Goal: Transaction & Acquisition: Purchase product/service

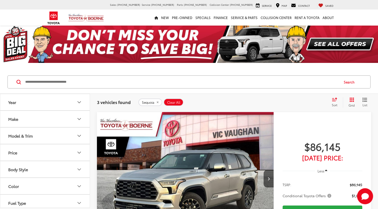
click at [80, 119] on icon "Make" at bounding box center [79, 119] width 3 height 2
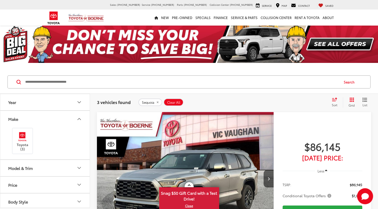
click at [80, 119] on icon "Make" at bounding box center [79, 119] width 6 height 6
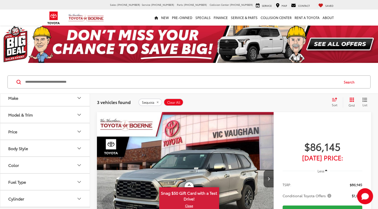
click at [80, 147] on icon "Body Style" at bounding box center [79, 148] width 6 height 6
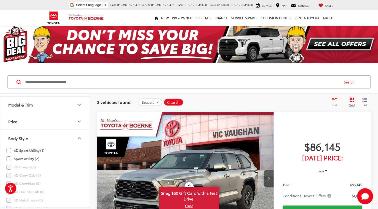
scroll to position [31, 0]
click at [78, 138] on icon "Body Style" at bounding box center [79, 138] width 6 height 6
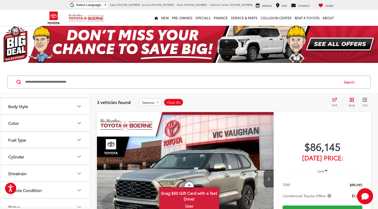
scroll to position [53, 0]
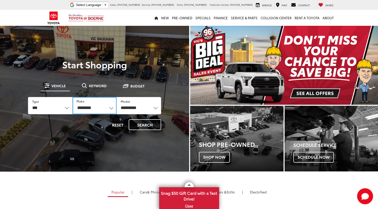
click at [110, 109] on select "**********" at bounding box center [95, 105] width 44 height 17
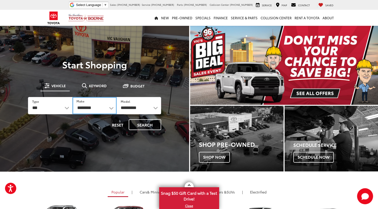
select select "******"
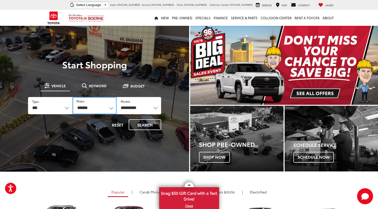
click at [73, 97] on select "**********" at bounding box center [95, 105] width 44 height 17
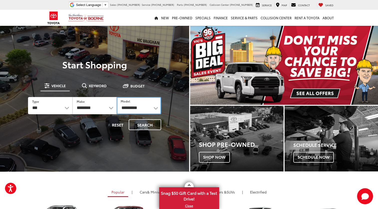
click at [154, 107] on select "**********" at bounding box center [139, 105] width 44 height 17
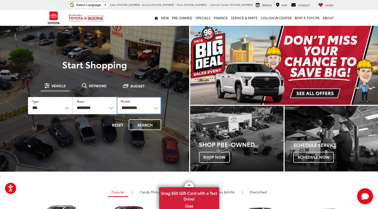
select select "**********"
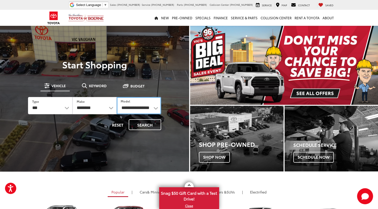
click at [117, 97] on select "**********" at bounding box center [139, 105] width 44 height 17
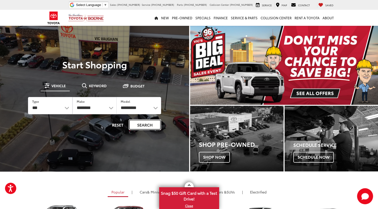
click at [143, 125] on button "Search" at bounding box center [145, 124] width 33 height 11
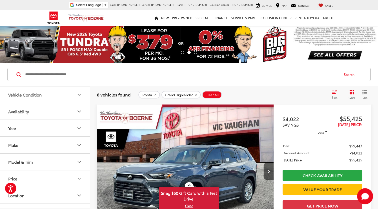
click at [80, 125] on icon "Year" at bounding box center [79, 128] width 6 height 6
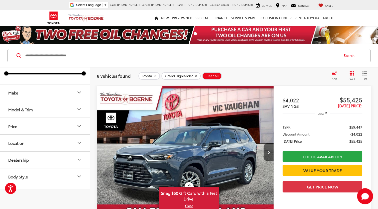
scroll to position [64, 0]
click at [81, 107] on icon "Model & Trim" at bounding box center [79, 110] width 6 height 6
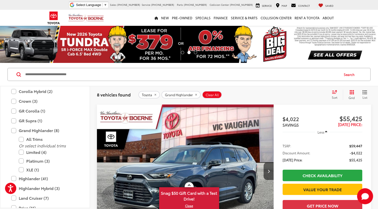
scroll to position [225, 0]
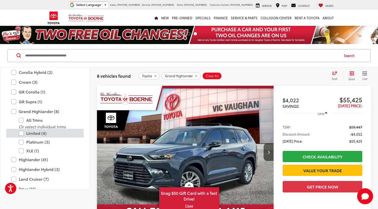
click at [21, 150] on label "XLE (1)" at bounding box center [49, 150] width 60 height 9
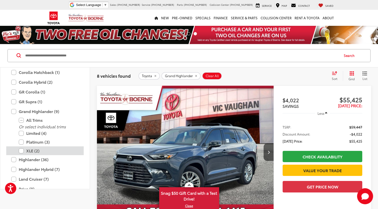
click at [22, 149] on label "XLE (2)" at bounding box center [49, 150] width 60 height 9
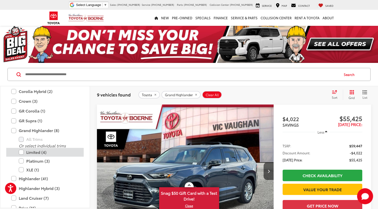
click at [22, 150] on label "Limited (4)" at bounding box center [49, 152] width 60 height 9
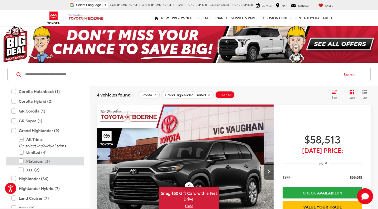
click at [22, 159] on label "Platinum (3)" at bounding box center [49, 160] width 60 height 9
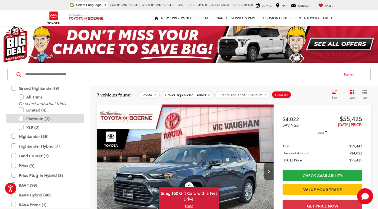
scroll to position [267, 0]
click at [14, 155] on label "Land Cruiser (7)" at bounding box center [45, 155] width 68 height 9
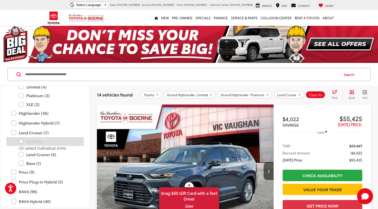
scroll to position [290, 0]
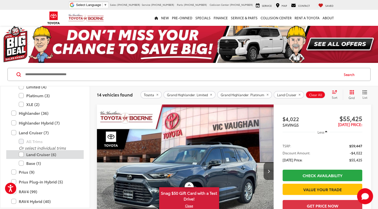
click at [22, 153] on label "Land Cruiser (6)" at bounding box center [49, 154] width 60 height 9
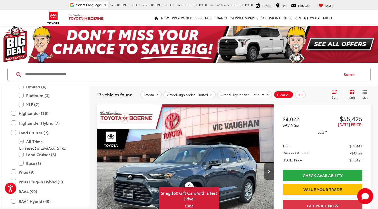
click at [161, 78] on input "Search by Make, Model, or Keyword" at bounding box center [182, 74] width 315 height 12
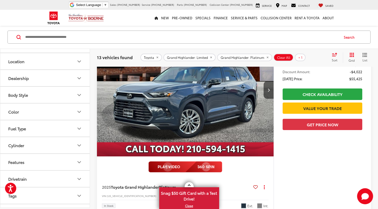
scroll to position [514, 0]
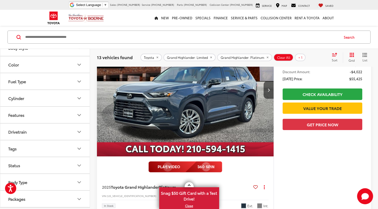
click at [79, 131] on icon "Drivetrain" at bounding box center [79, 132] width 3 height 2
click at [8, 143] on label "All-Wheel Drive (4)" at bounding box center [25, 144] width 39 height 8
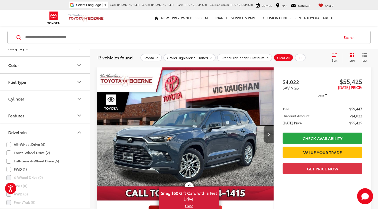
scroll to position [37, 0]
type input "****"
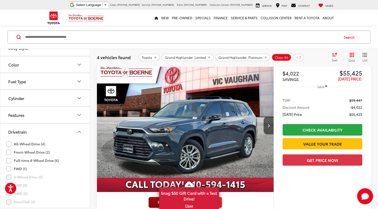
scroll to position [38, 0]
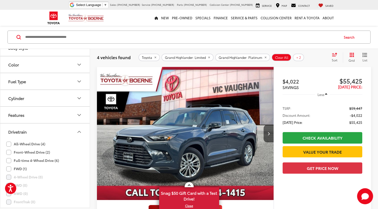
click at [182, 135] on img "2025 Toyota Grand Highlander Platinum 0" at bounding box center [186, 133] width 178 height 133
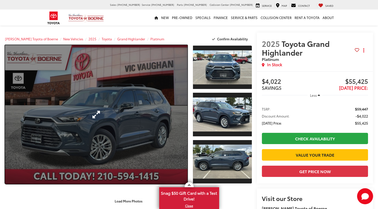
click at [167, 87] on link "Expand Photo 0" at bounding box center [96, 114] width 183 height 139
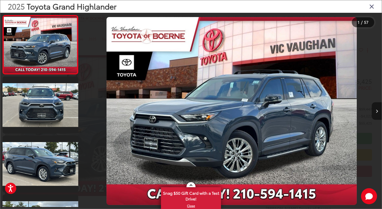
click at [375, 111] on button "Next image" at bounding box center [377, 111] width 10 height 18
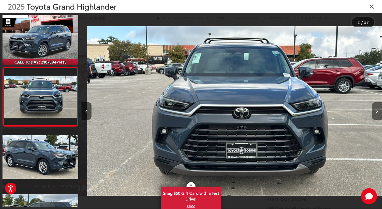
scroll to position [0, 300]
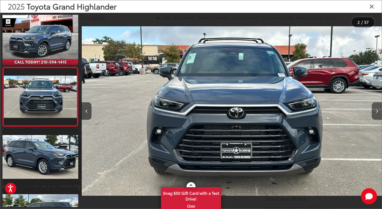
click at [375, 111] on button "Next image" at bounding box center [377, 111] width 10 height 18
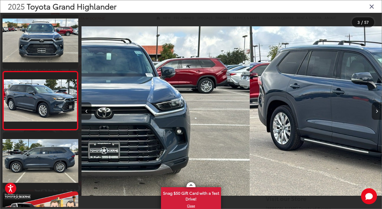
scroll to position [66, 0]
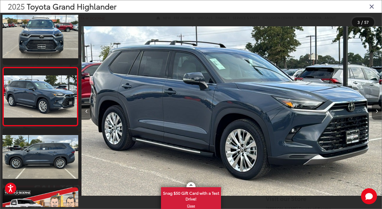
click at [375, 111] on button "Next image" at bounding box center [377, 111] width 10 height 18
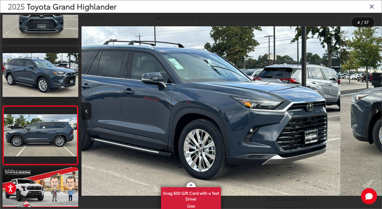
scroll to position [125, 0]
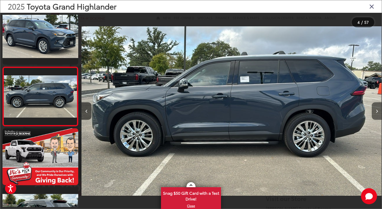
click at [375, 111] on button "Next image" at bounding box center [377, 111] width 10 height 18
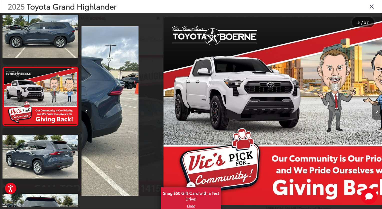
scroll to position [0, 1196]
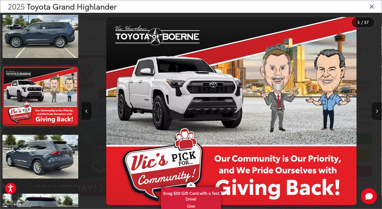
click at [375, 111] on button "Next image" at bounding box center [377, 111] width 10 height 18
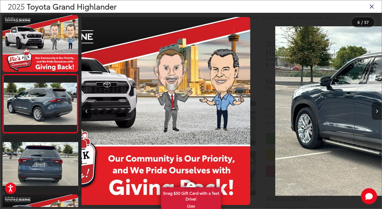
scroll to position [243, 0]
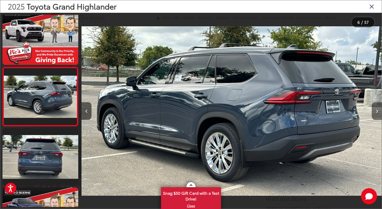
click at [375, 111] on button "Next image" at bounding box center [377, 111] width 10 height 18
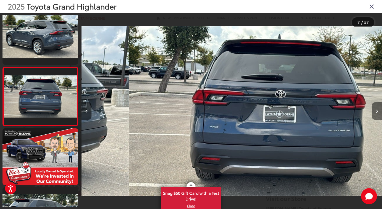
scroll to position [0, 1802]
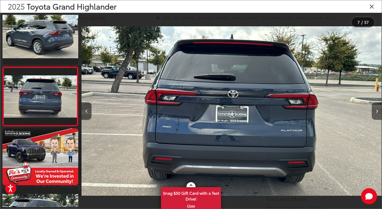
click at [375, 111] on button "Next image" at bounding box center [377, 111] width 10 height 18
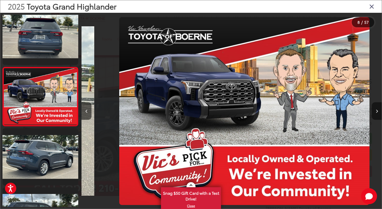
scroll to position [0, 2103]
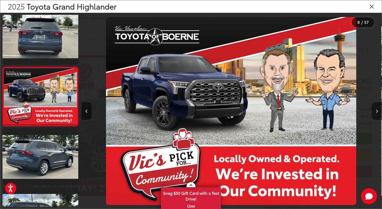
click at [375, 111] on button "Next image" at bounding box center [377, 111] width 10 height 18
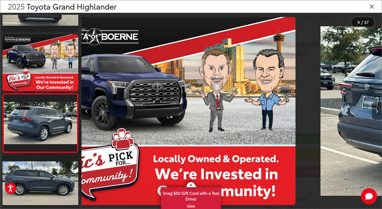
scroll to position [0, 0]
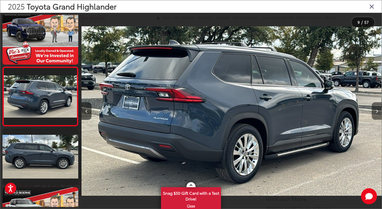
click at [375, 111] on button "Next image" at bounding box center [377, 111] width 10 height 18
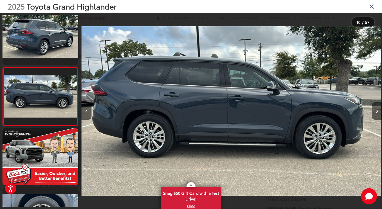
click at [375, 111] on button "Next image" at bounding box center [377, 111] width 10 height 18
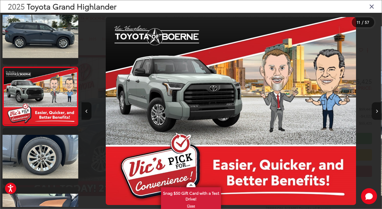
click at [375, 111] on button "Next image" at bounding box center [377, 111] width 10 height 18
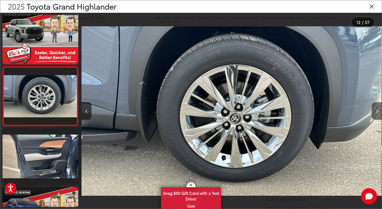
click at [375, 111] on button "Next image" at bounding box center [377, 111] width 10 height 18
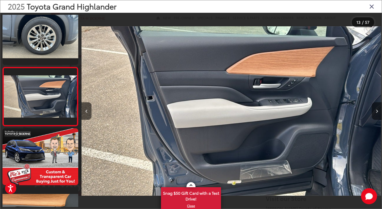
click at [375, 111] on button "Next image" at bounding box center [377, 111] width 10 height 18
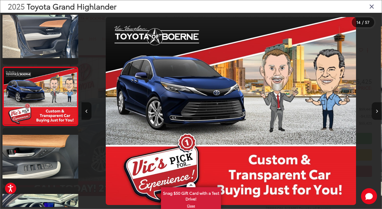
click at [375, 111] on button "Next image" at bounding box center [377, 111] width 10 height 18
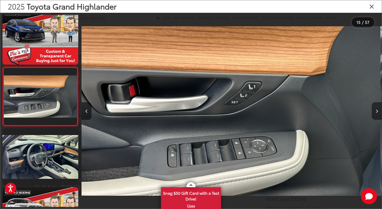
click at [375, 111] on button "Next image" at bounding box center [377, 111] width 10 height 18
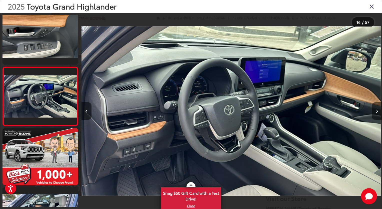
click at [375, 111] on button "Next image" at bounding box center [377, 111] width 10 height 18
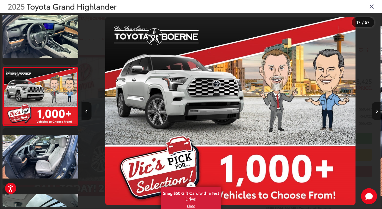
click at [375, 111] on button "Next image" at bounding box center [377, 111] width 10 height 18
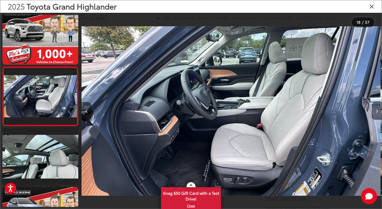
click at [375, 111] on button "Next image" at bounding box center [377, 111] width 10 height 18
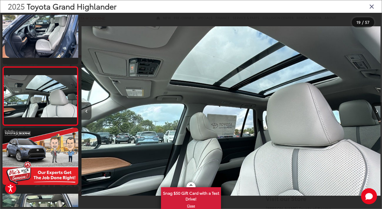
click at [375, 111] on button "Next image" at bounding box center [377, 111] width 10 height 18
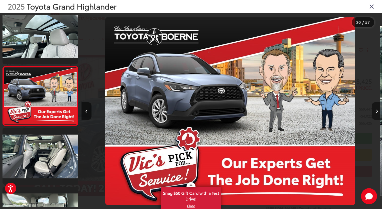
click at [375, 111] on button "Next image" at bounding box center [377, 111] width 10 height 18
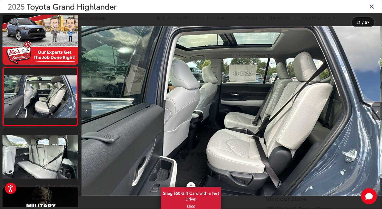
click at [375, 111] on button "Next image" at bounding box center [377, 111] width 10 height 18
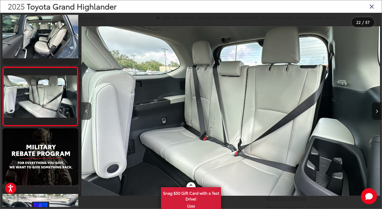
click at [375, 111] on button "Next image" at bounding box center [377, 111] width 10 height 18
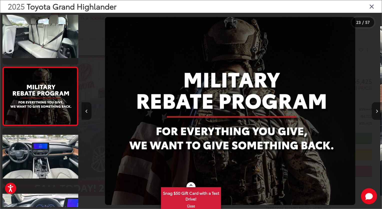
click at [375, 111] on button "Next image" at bounding box center [377, 111] width 10 height 18
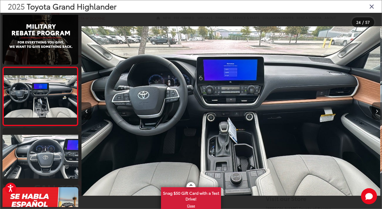
click at [375, 111] on button "Next image" at bounding box center [377, 111] width 10 height 18
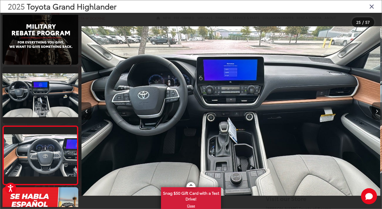
click at [375, 111] on button "Next image" at bounding box center [377, 111] width 10 height 18
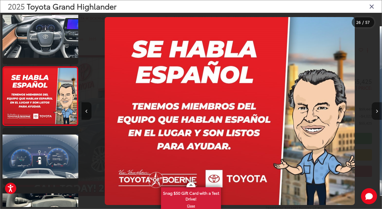
click at [375, 111] on button "Next image" at bounding box center [377, 111] width 10 height 18
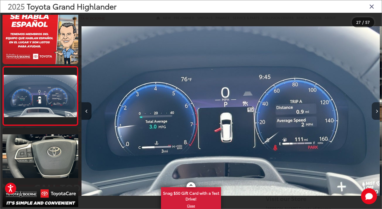
click at [375, 111] on button "Next image" at bounding box center [377, 111] width 10 height 18
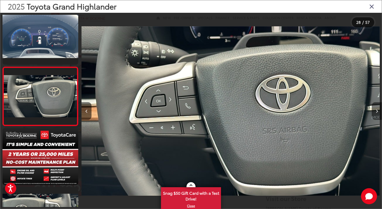
click at [375, 111] on button "Next image" at bounding box center [377, 111] width 10 height 18
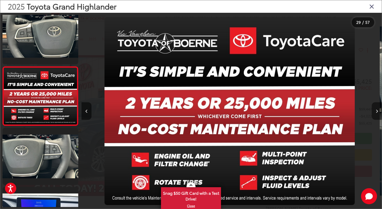
click at [375, 111] on button "Next image" at bounding box center [377, 111] width 10 height 18
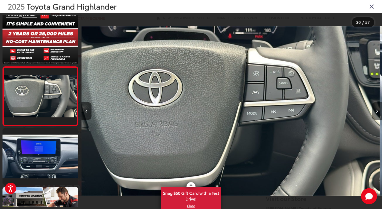
click at [375, 111] on button "Next image" at bounding box center [377, 111] width 10 height 18
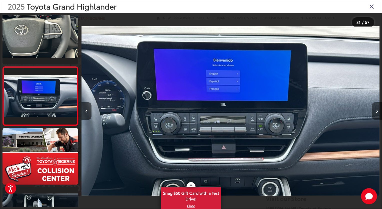
click at [375, 111] on button "Next image" at bounding box center [377, 111] width 10 height 18
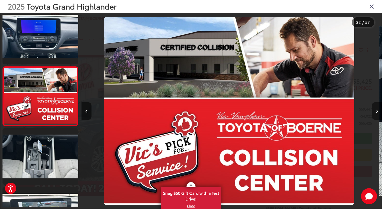
click at [375, 111] on button "Next image" at bounding box center [377, 111] width 10 height 18
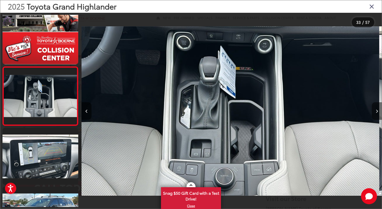
click at [375, 111] on button "Next image" at bounding box center [377, 111] width 10 height 18
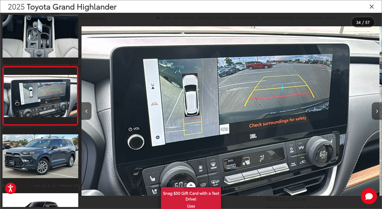
click at [375, 111] on button "Next image" at bounding box center [377, 111] width 10 height 18
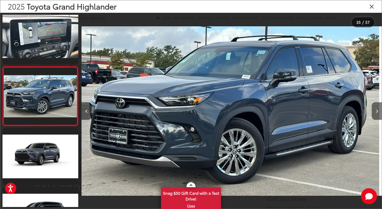
click at [375, 111] on button "Next image" at bounding box center [377, 111] width 10 height 18
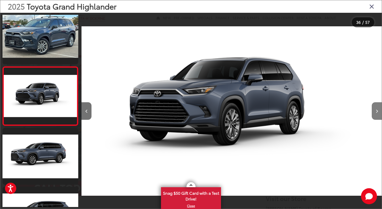
click at [375, 111] on button "Next image" at bounding box center [377, 111] width 10 height 18
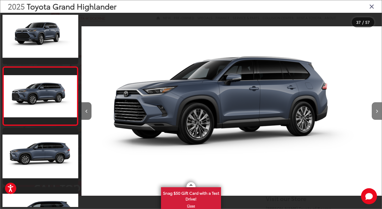
click at [375, 111] on button "Next image" at bounding box center [377, 111] width 10 height 18
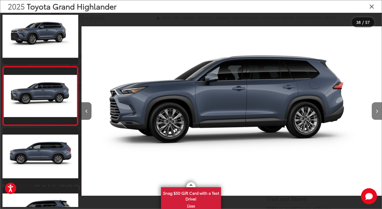
click at [375, 111] on button "Next image" at bounding box center [377, 111] width 10 height 18
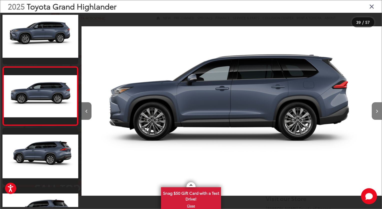
click at [375, 111] on button "Next image" at bounding box center [377, 111] width 10 height 18
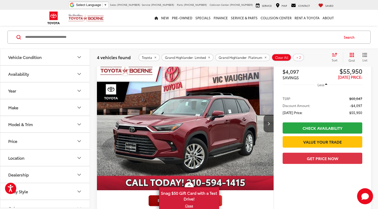
click at [180, 128] on img "2025 Toyota Grand Highlander Platinum 0" at bounding box center [186, 123] width 178 height 133
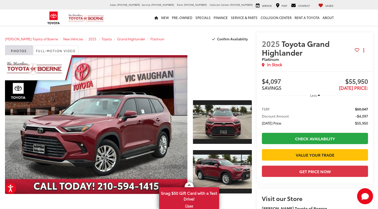
click at [355, 5] on div "[PERSON_NAME] Toyota of Boerne Sales [PHONE_NUMBER] Service [PHONE_NUMBER] Part…" at bounding box center [189, 5] width 378 height 10
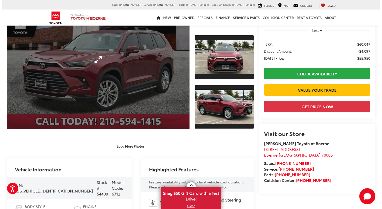
scroll to position [65, 0]
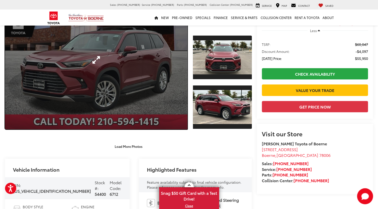
click at [160, 113] on link "Expand Photo 0" at bounding box center [96, 59] width 183 height 139
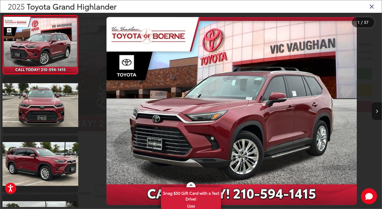
click at [376, 111] on icon "Next image" at bounding box center [377, 111] width 2 height 4
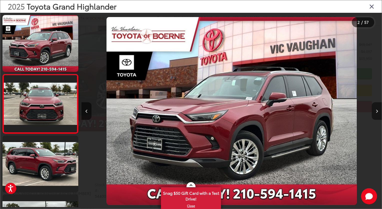
scroll to position [7, 0]
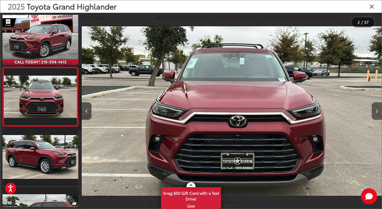
click at [376, 111] on icon "Next image" at bounding box center [377, 111] width 2 height 4
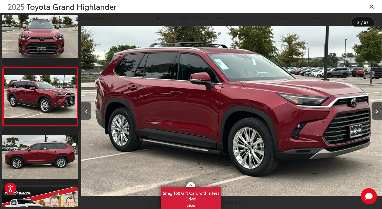
scroll to position [0, 0]
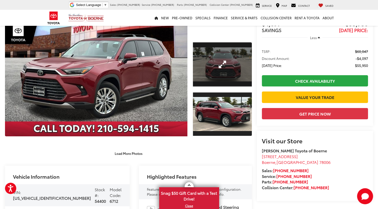
scroll to position [57, 0]
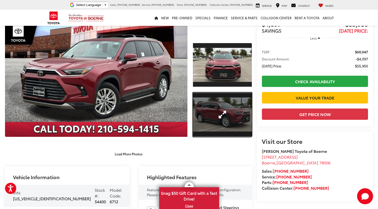
click at [229, 128] on link "Expand Photo 2" at bounding box center [222, 114] width 59 height 44
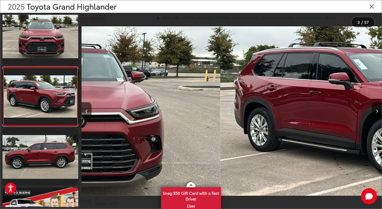
scroll to position [0, 601]
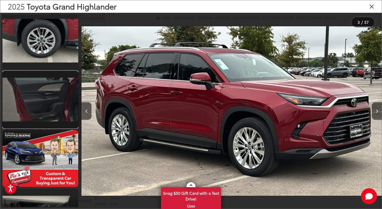
click at [63, 120] on link at bounding box center [41, 99] width 76 height 57
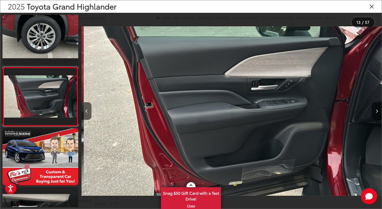
scroll to position [0, 3605]
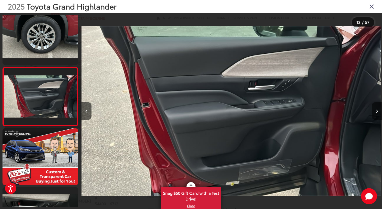
click at [377, 111] on icon "Next image" at bounding box center [377, 111] width 2 height 4
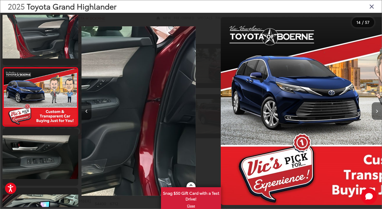
scroll to position [714, 0]
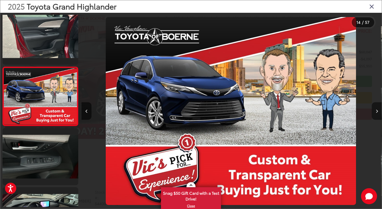
click at [377, 111] on icon "Next image" at bounding box center [377, 111] width 2 height 4
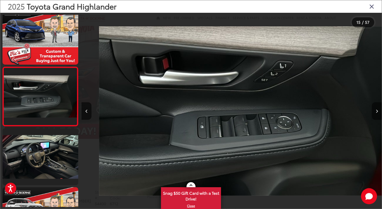
scroll to position [0, 4206]
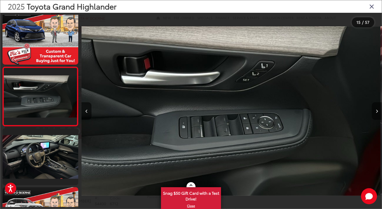
click at [377, 111] on icon "Next image" at bounding box center [377, 111] width 2 height 4
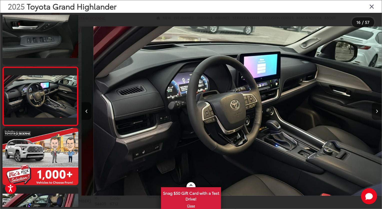
scroll to position [0, 4506]
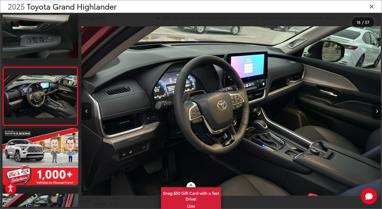
click at [377, 111] on icon "Next image" at bounding box center [377, 111] width 2 height 4
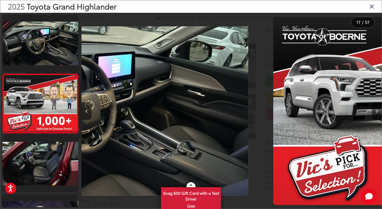
scroll to position [890, 0]
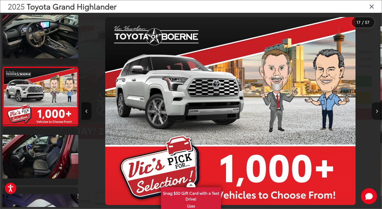
click at [377, 111] on icon "Next image" at bounding box center [377, 111] width 2 height 4
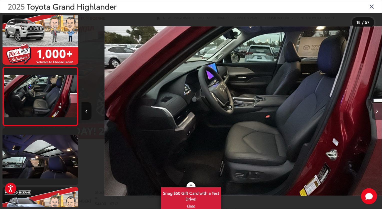
scroll to position [0, 5107]
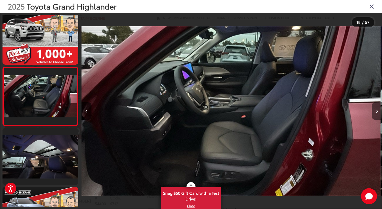
click at [377, 111] on icon "Next image" at bounding box center [377, 111] width 2 height 4
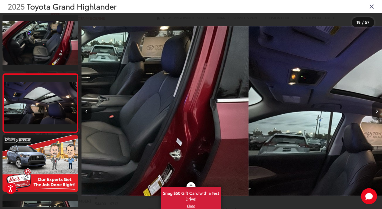
scroll to position [1008, 0]
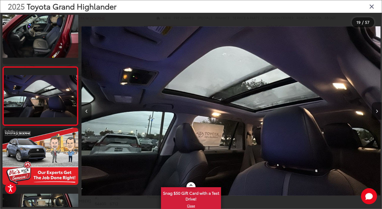
click at [377, 111] on icon "Next image" at bounding box center [377, 111] width 2 height 4
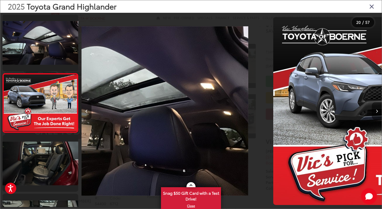
scroll to position [1067, 0]
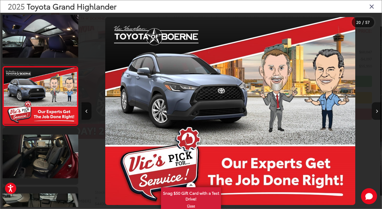
click at [377, 111] on icon "Next image" at bounding box center [377, 111] width 2 height 4
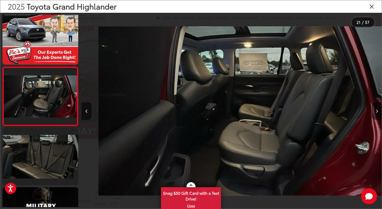
scroll to position [0, 6008]
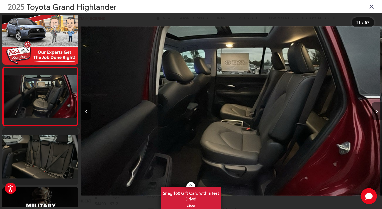
click at [377, 111] on icon "Next image" at bounding box center [377, 111] width 2 height 4
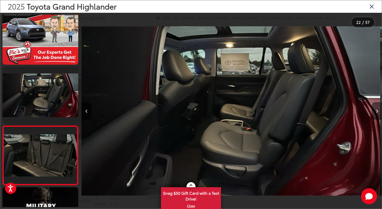
scroll to position [0, 0]
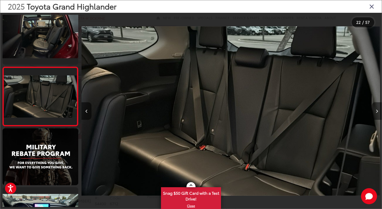
click at [377, 111] on icon "Next image" at bounding box center [377, 111] width 2 height 4
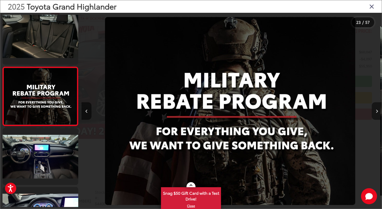
click at [377, 111] on icon "Next image" at bounding box center [377, 111] width 2 height 4
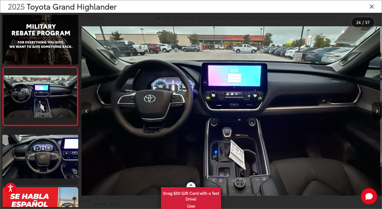
click at [88, 109] on icon "Previous image" at bounding box center [87, 111] width 2 height 4
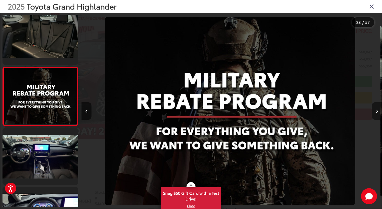
click at [377, 111] on icon "Next image" at bounding box center [377, 111] width 2 height 4
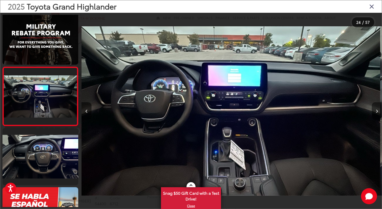
click at [377, 111] on icon "Next image" at bounding box center [377, 111] width 2 height 4
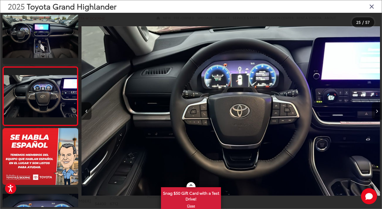
click at [377, 111] on icon "Next image" at bounding box center [377, 111] width 2 height 4
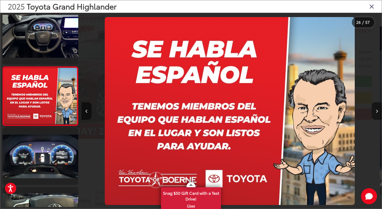
click at [377, 111] on icon "Next image" at bounding box center [377, 111] width 2 height 4
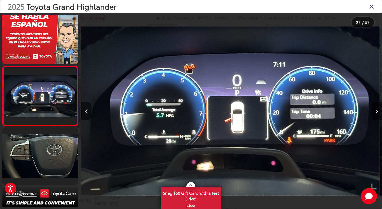
click at [377, 111] on icon "Next image" at bounding box center [377, 111] width 2 height 4
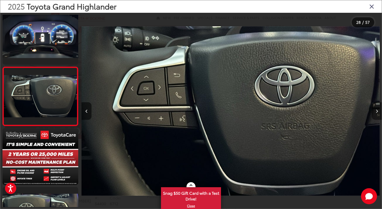
click at [377, 111] on icon "Next image" at bounding box center [377, 111] width 2 height 4
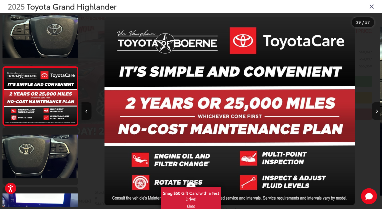
click at [377, 111] on icon "Next image" at bounding box center [377, 111] width 2 height 4
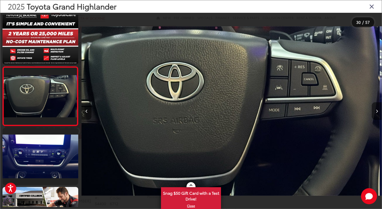
click at [377, 111] on icon "Next image" at bounding box center [377, 111] width 2 height 4
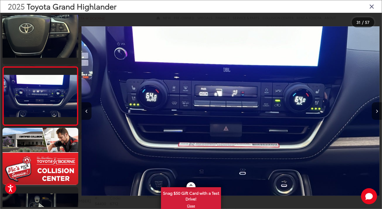
click at [377, 111] on icon "Next image" at bounding box center [377, 111] width 2 height 4
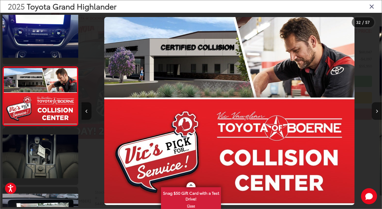
click at [377, 111] on icon "Next image" at bounding box center [377, 111] width 2 height 4
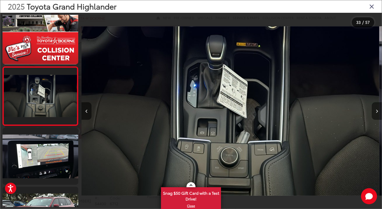
click at [377, 111] on icon "Next image" at bounding box center [377, 111] width 2 height 4
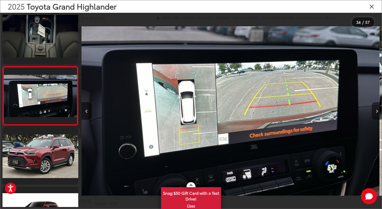
click at [377, 111] on icon "Next image" at bounding box center [377, 111] width 2 height 4
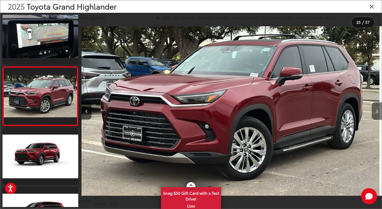
click at [377, 111] on icon "Next image" at bounding box center [377, 111] width 2 height 4
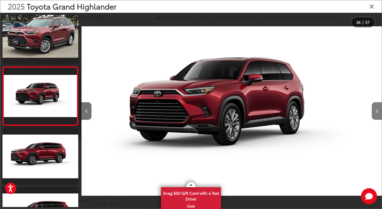
click at [377, 111] on icon "Next image" at bounding box center [377, 111] width 2 height 4
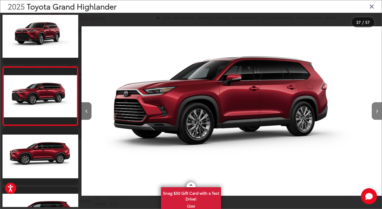
click at [377, 111] on icon "Next image" at bounding box center [377, 111] width 2 height 4
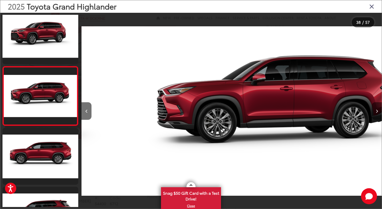
click at [377, 111] on icon "Next image" at bounding box center [377, 111] width 2 height 4
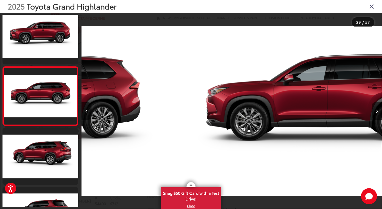
click at [377, 111] on icon "Next image" at bounding box center [377, 111] width 2 height 4
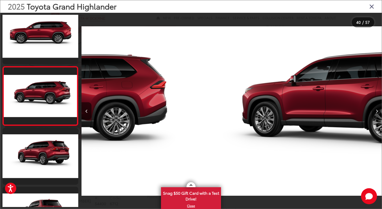
click at [377, 111] on icon "Next image" at bounding box center [377, 111] width 2 height 4
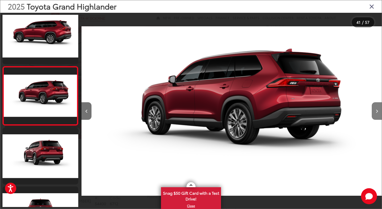
click at [375, 108] on button "Next image" at bounding box center [377, 111] width 10 height 18
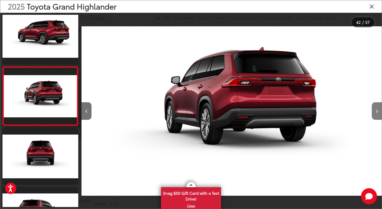
click at [375, 108] on button "Next image" at bounding box center [377, 111] width 10 height 18
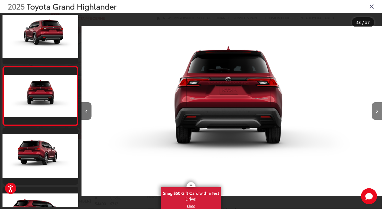
click at [375, 108] on button "Next image" at bounding box center [377, 111] width 10 height 18
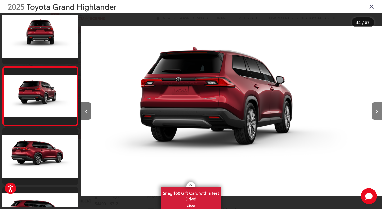
click at [375, 108] on button "Next image" at bounding box center [377, 111] width 10 height 18
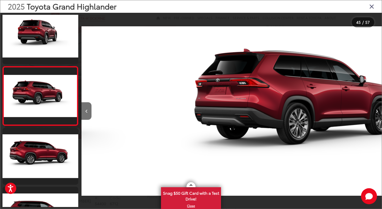
click at [375, 108] on button "Next image" at bounding box center [377, 111] width 10 height 18
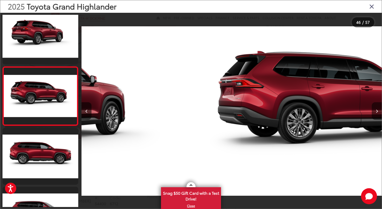
click at [375, 108] on button "Next image" at bounding box center [377, 111] width 10 height 18
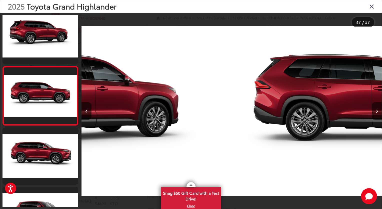
click at [375, 108] on button "Next image" at bounding box center [377, 111] width 10 height 18
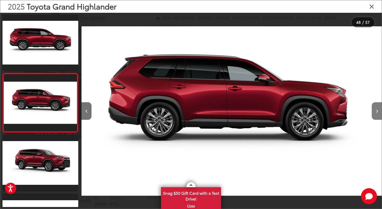
click at [375, 108] on button "Next image" at bounding box center [377, 111] width 10 height 18
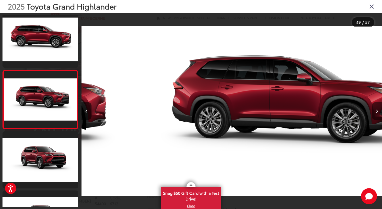
click at [375, 108] on button "Next image" at bounding box center [377, 111] width 10 height 18
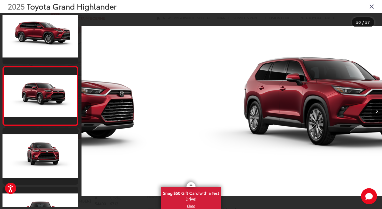
click at [375, 108] on button "Next image" at bounding box center [377, 111] width 10 height 18
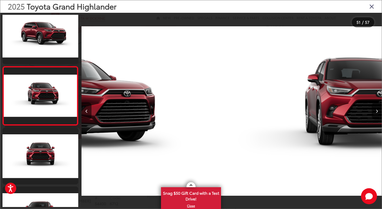
click at [375, 108] on button "Next image" at bounding box center [377, 111] width 10 height 18
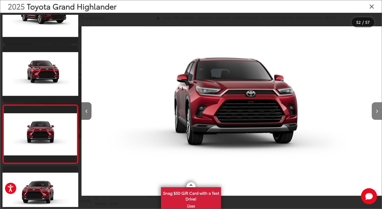
click at [375, 108] on button "Next image" at bounding box center [377, 111] width 10 height 18
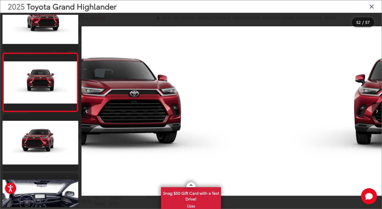
click at [375, 108] on button "Next image" at bounding box center [377, 111] width 10 height 18
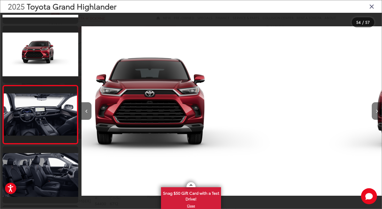
click at [375, 108] on button "Next image" at bounding box center [377, 111] width 10 height 18
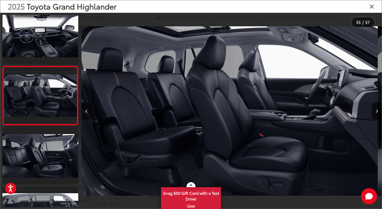
click at [86, 110] on icon "Previous image" at bounding box center [87, 111] width 2 height 4
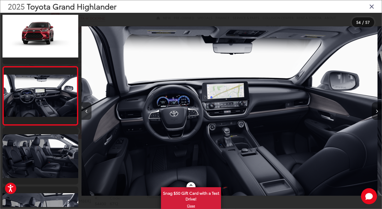
click at [378, 109] on button "Next image" at bounding box center [377, 111] width 10 height 18
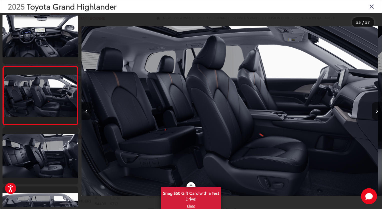
click at [378, 109] on button "Next image" at bounding box center [377, 111] width 10 height 18
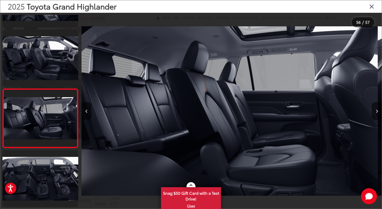
click at [378, 109] on button "Next image" at bounding box center [377, 111] width 10 height 18
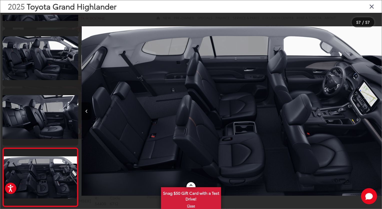
click at [372, 7] on icon "Close gallery" at bounding box center [371, 6] width 5 height 7
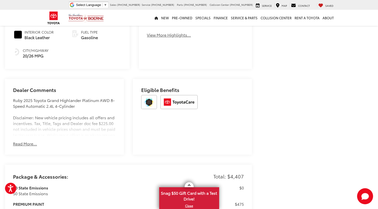
click at [24, 141] on button "Read More..." at bounding box center [25, 144] width 24 height 6
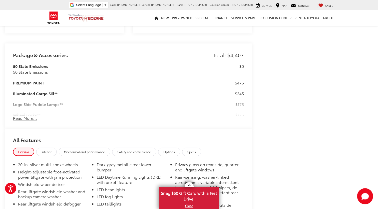
click at [30, 119] on button "Read More..." at bounding box center [25, 118] width 24 height 6
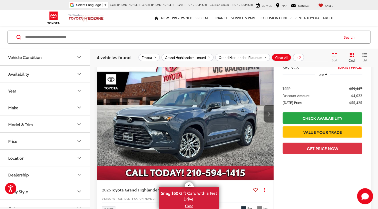
scroll to position [37, 0]
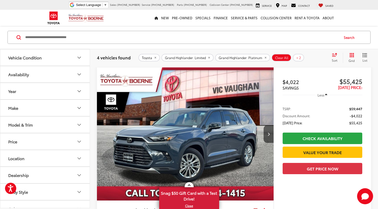
click at [216, 119] on img "2025 Toyota Grand Highlander Platinum 0" at bounding box center [186, 133] width 178 height 133
